Goal: Information Seeking & Learning: Learn about a topic

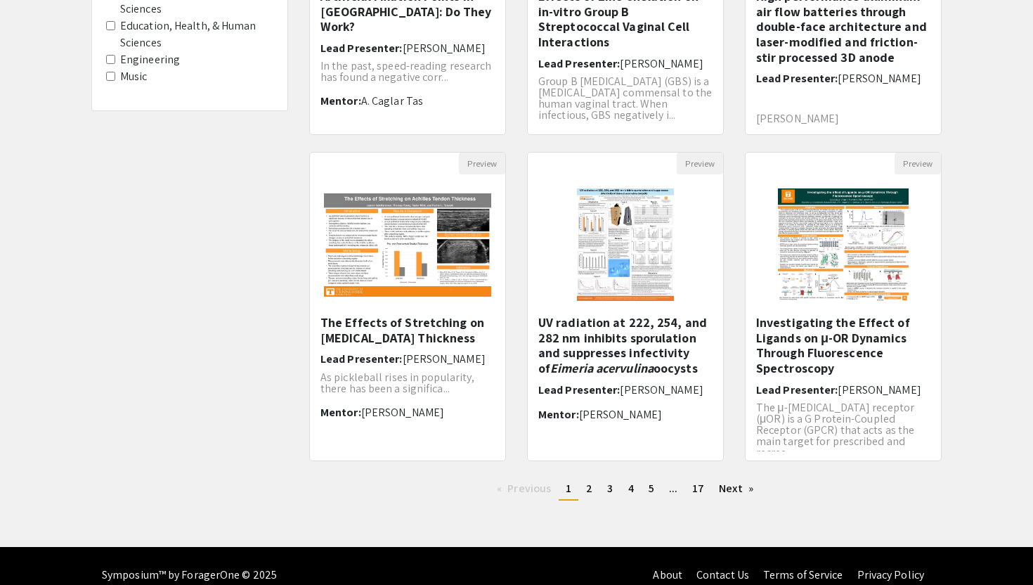
scroll to position [330, 0]
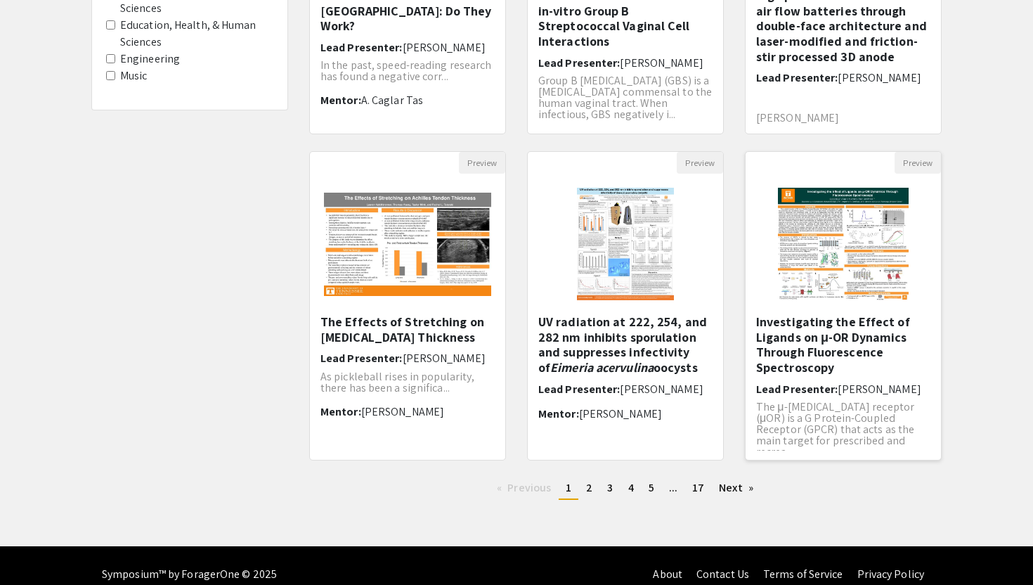
click at [823, 324] on h5 "Investigating the Effect of Ligands on μ-OR Dynamics Through Fluorescence Spect…" at bounding box center [843, 344] width 174 height 60
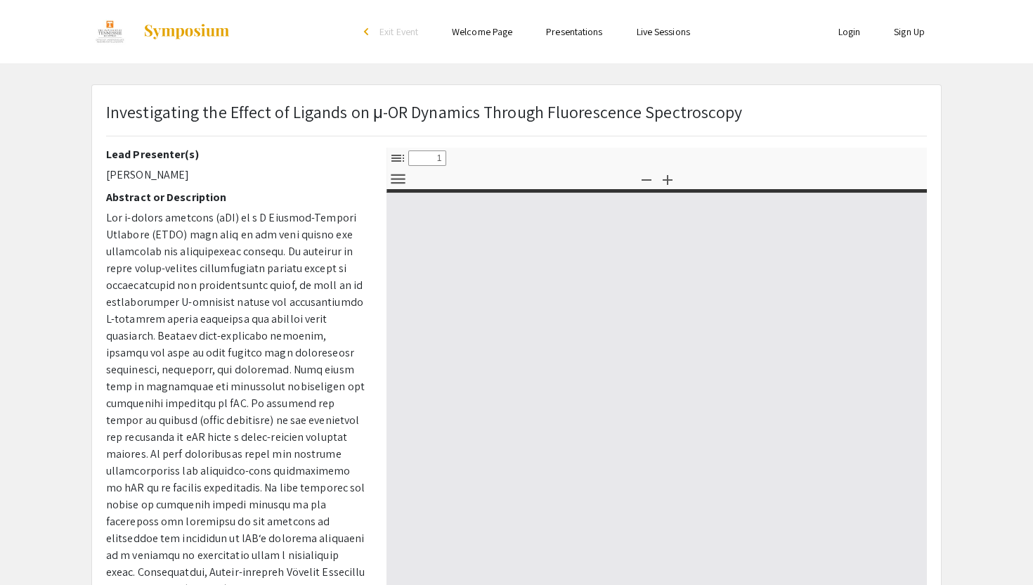
select select "custom"
type input "0"
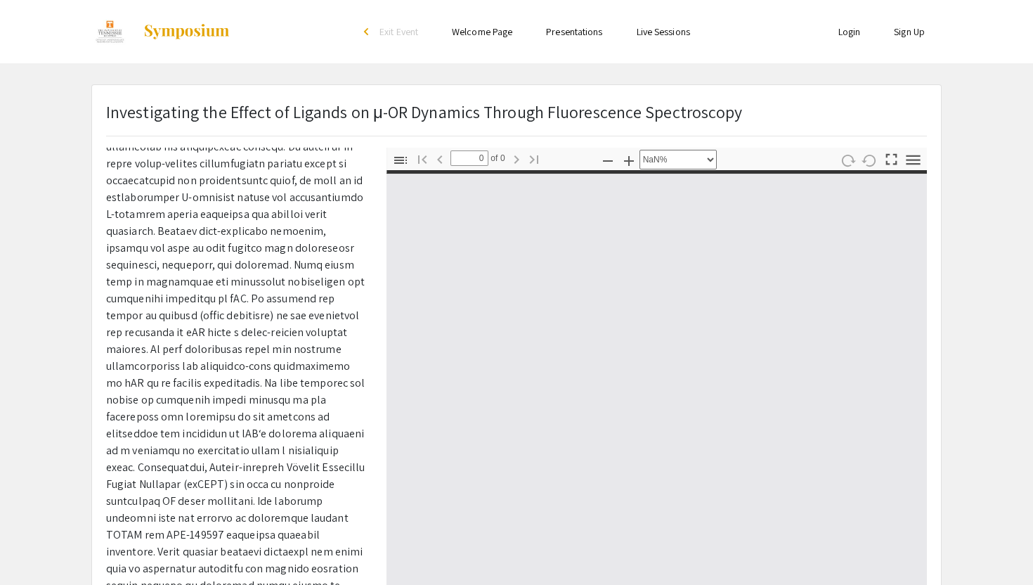
scroll to position [113, 0]
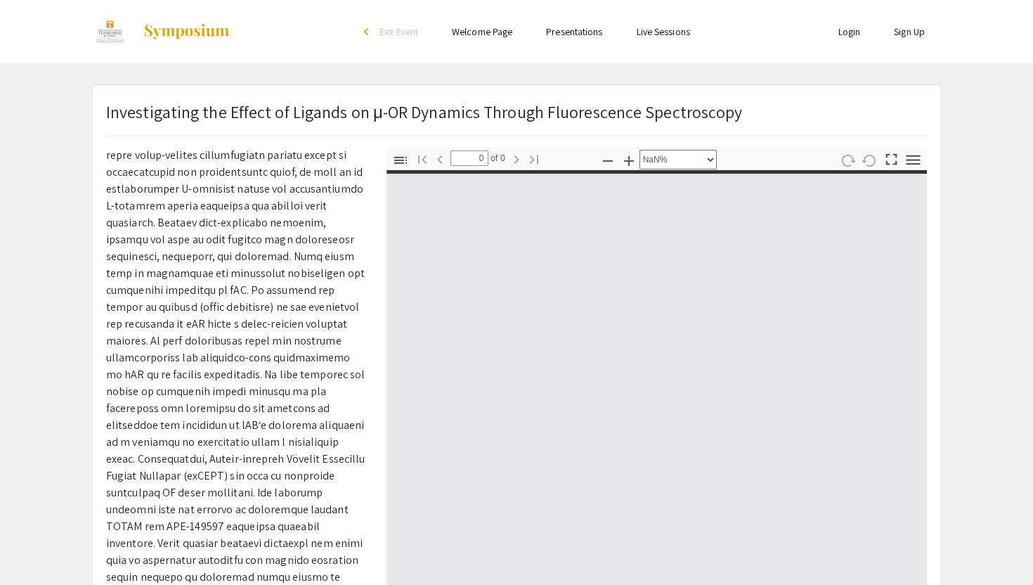
select select "auto"
type input "1"
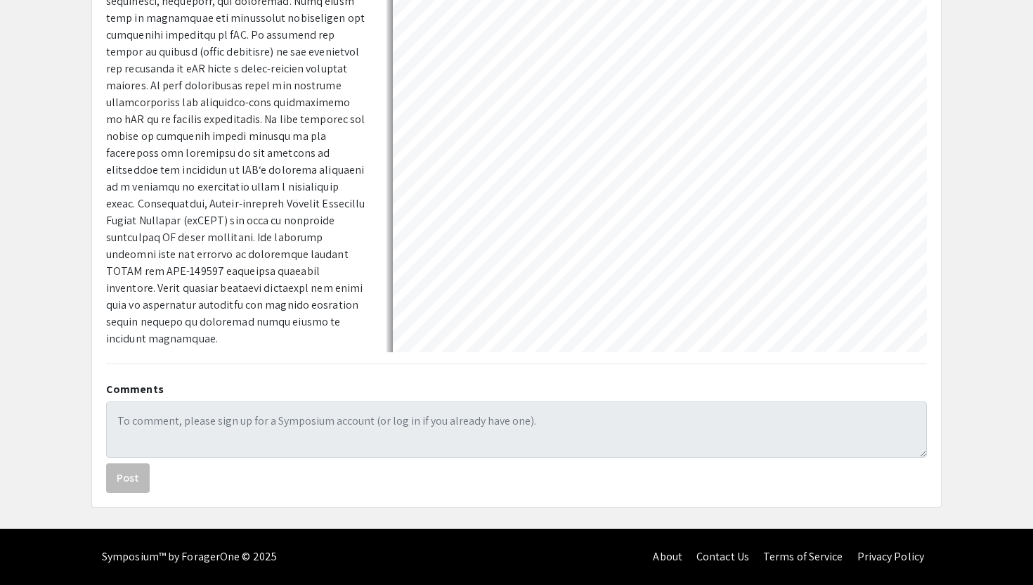
scroll to position [32, 0]
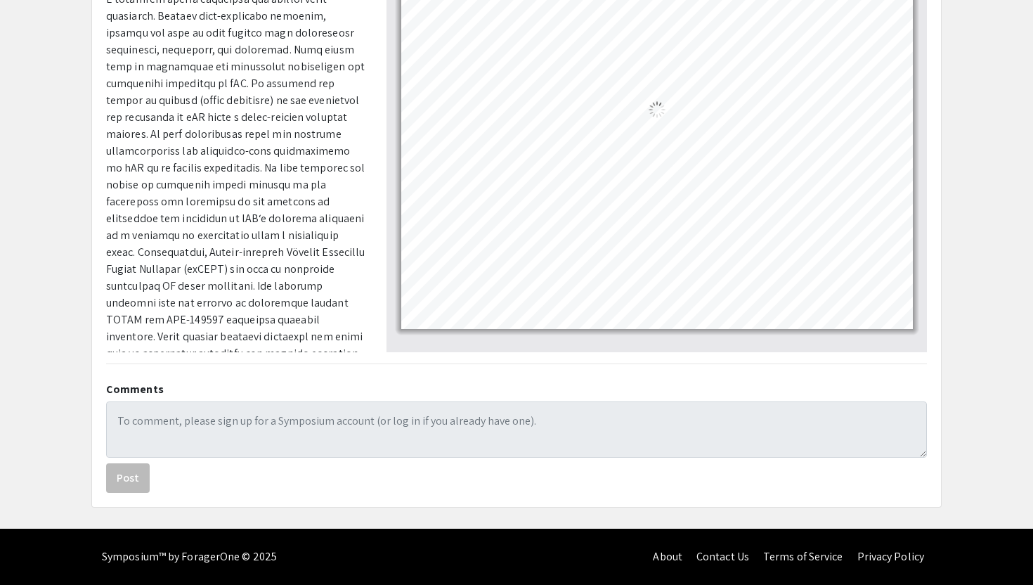
select select "auto"
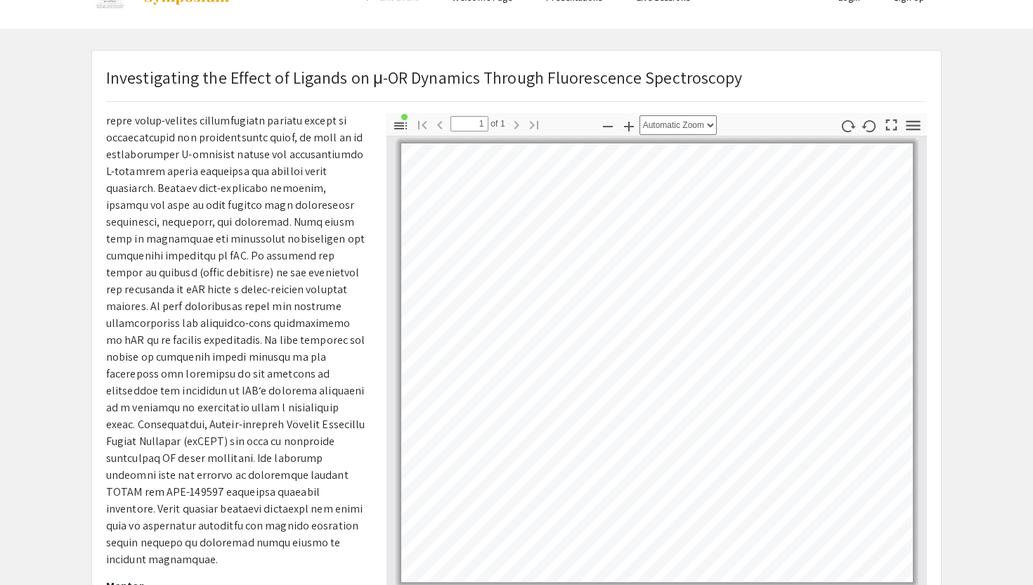
scroll to position [33, 0]
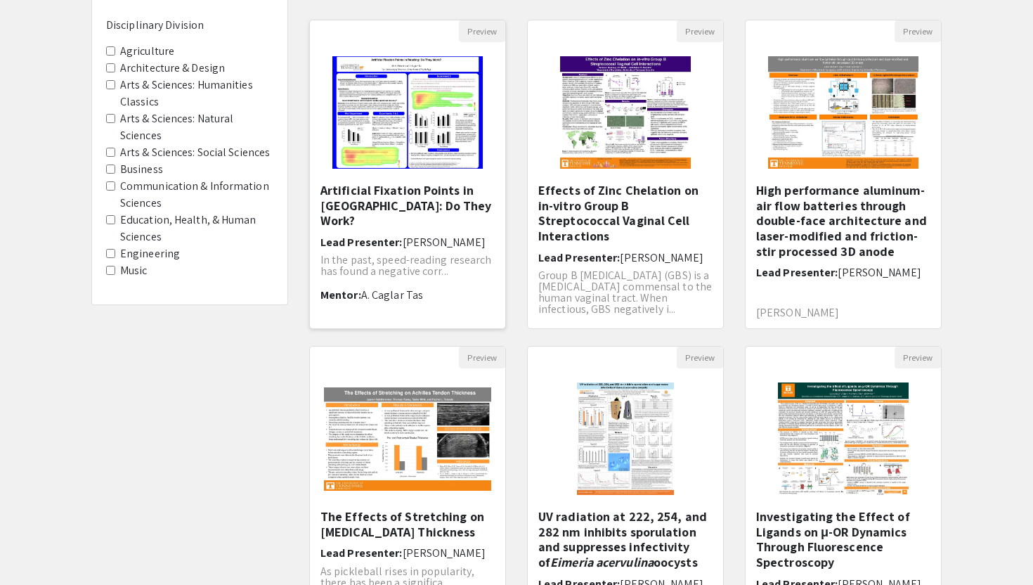
scroll to position [136, 0]
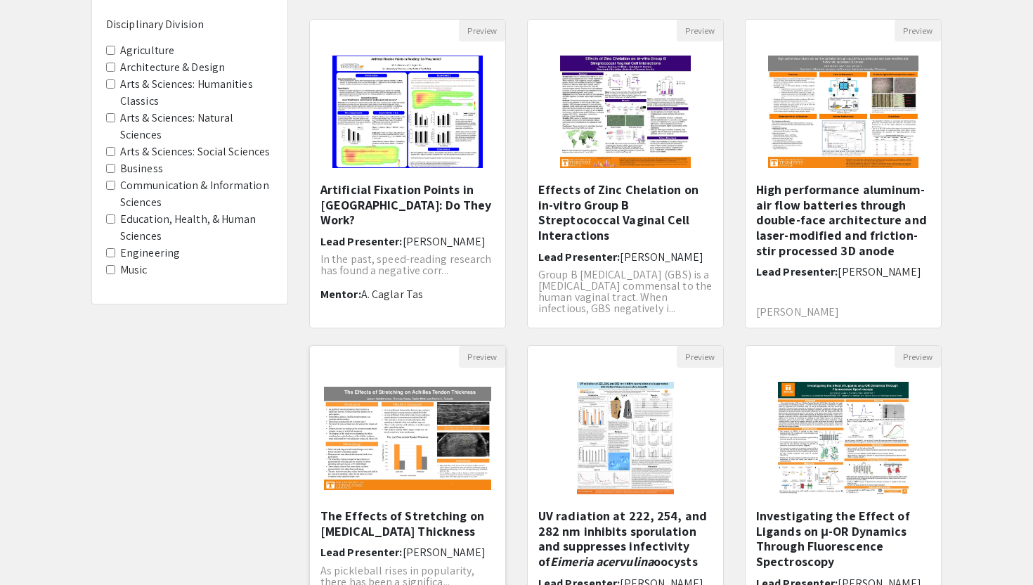
click at [395, 458] on img "Open Presentation <p>The Effects of Stretching on Achilles Tendon Thickness</p>" at bounding box center [407, 437] width 195 height 131
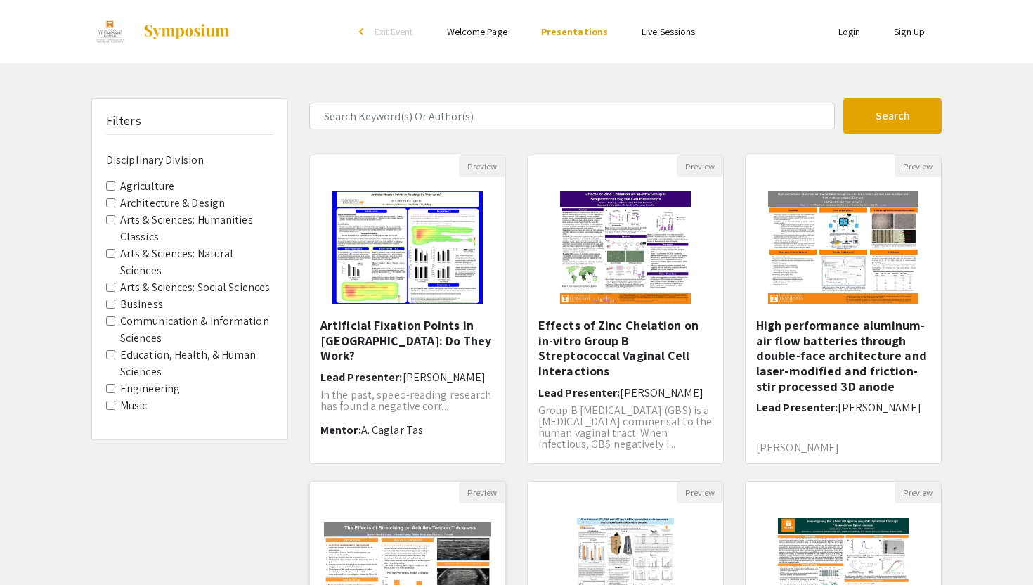
select select "custom"
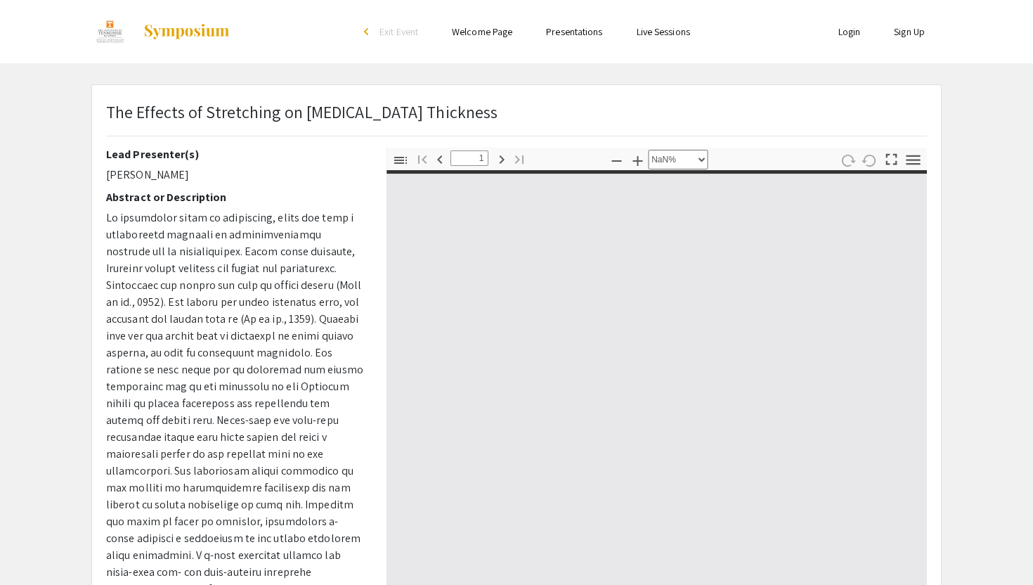
type input "0"
select select "custom"
type input "1"
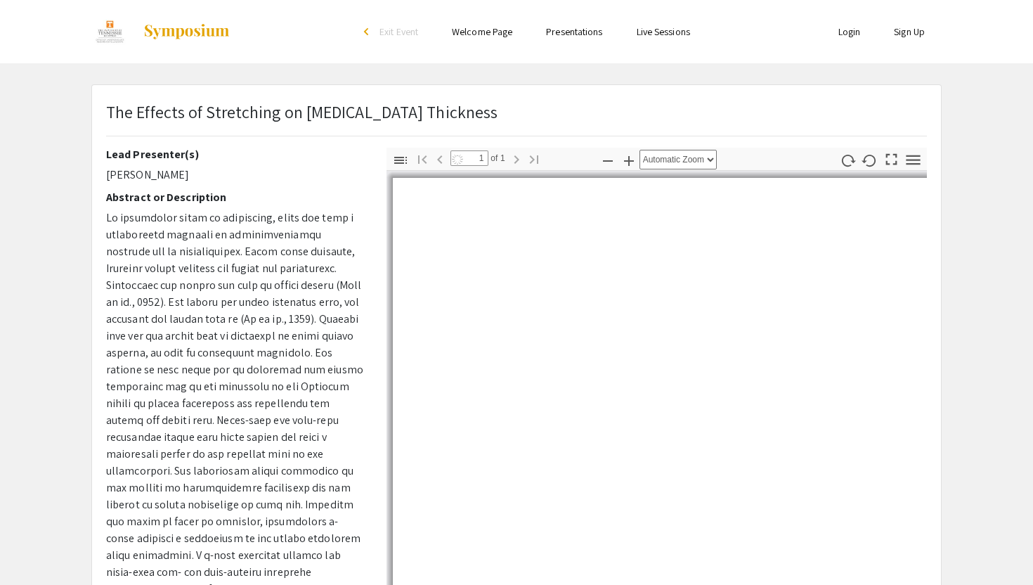
select select "auto"
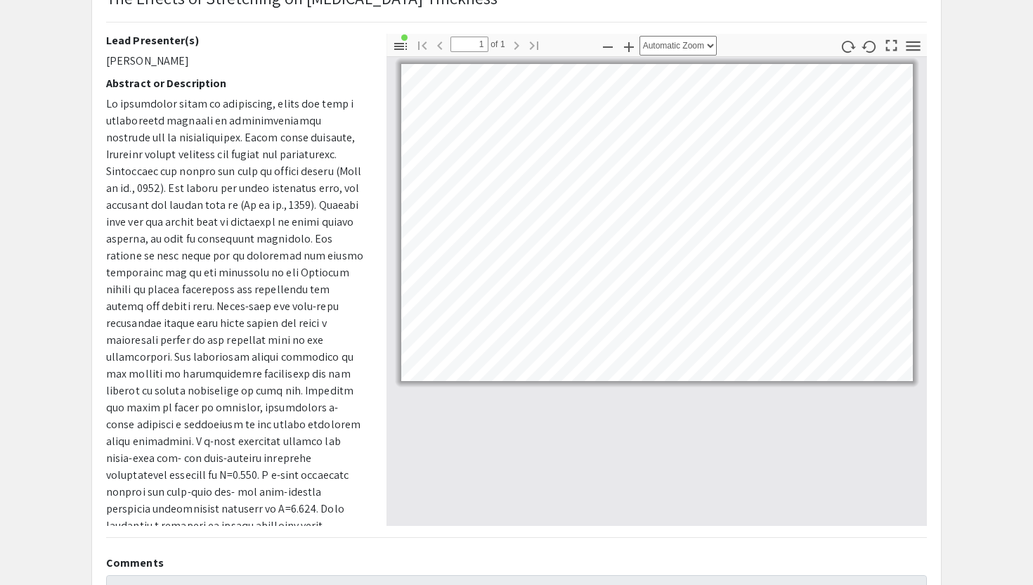
scroll to position [112, 0]
